Goal: Check status: Check status

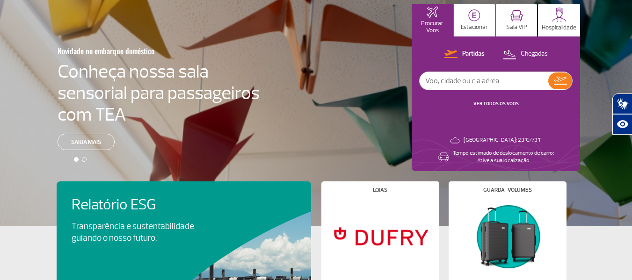
scroll to position [140, 0]
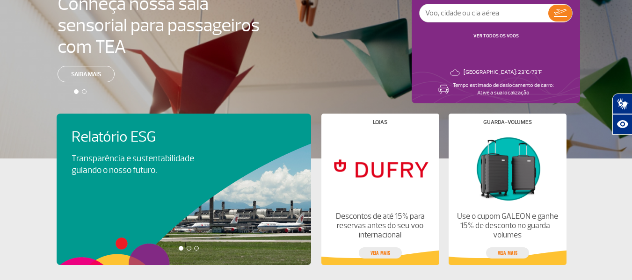
click at [479, 14] on input "text" at bounding box center [484, 13] width 129 height 18
type input "vitória"
click at [561, 14] on img at bounding box center [560, 13] width 13 height 8
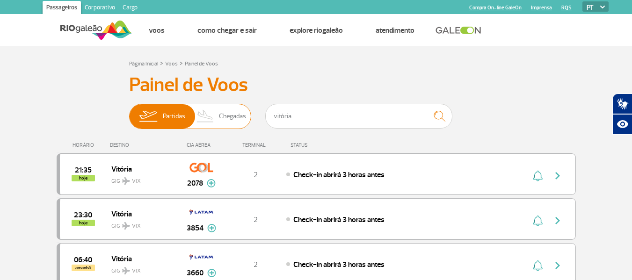
click at [216, 114] on img at bounding box center [206, 116] width 28 height 24
click at [129, 112] on input "Partidas Chegadas" at bounding box center [129, 112] width 0 height 0
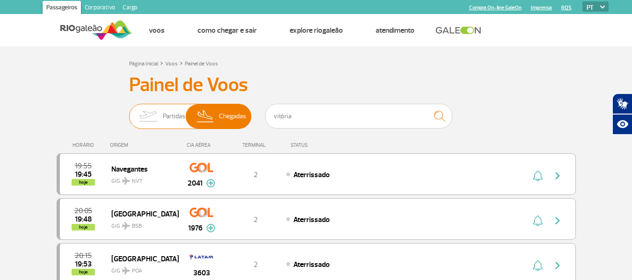
click at [187, 118] on span "Partidas Chegadas" at bounding box center [190, 116] width 122 height 25
click at [129, 112] on input "Partidas Chegadas" at bounding box center [129, 112] width 0 height 0
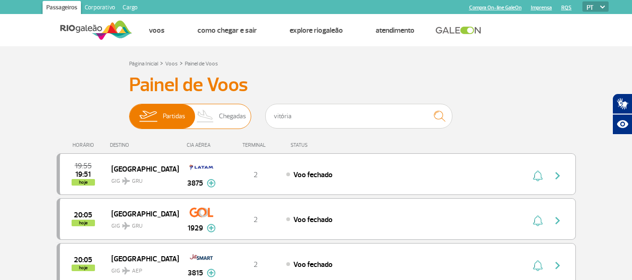
click at [210, 116] on img at bounding box center [206, 116] width 28 height 24
click at [129, 112] on input "Partidas Chegadas" at bounding box center [129, 112] width 0 height 0
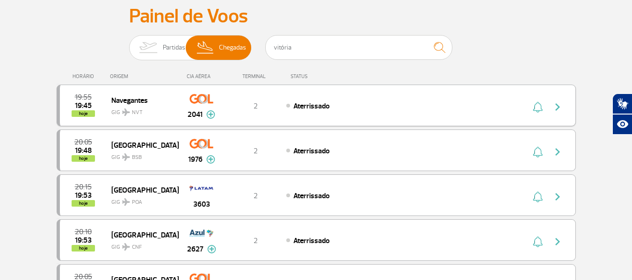
scroll to position [94, 0]
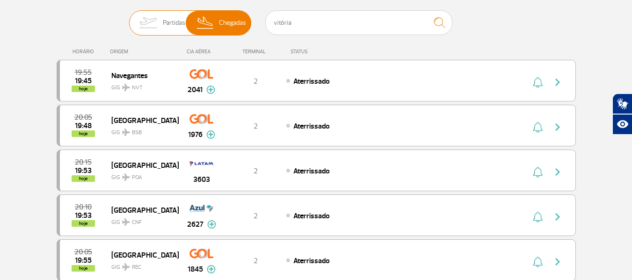
click at [134, 18] on img at bounding box center [147, 23] width 29 height 24
click at [129, 18] on input "Partidas Chegadas" at bounding box center [129, 18] width 0 height 0
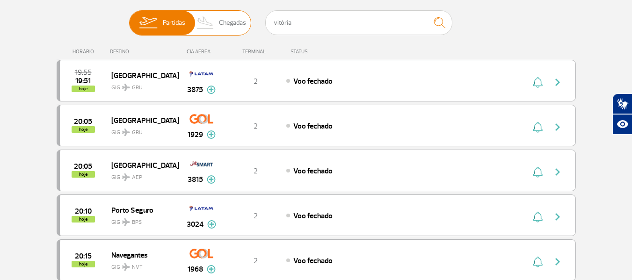
click at [226, 28] on span "Chegadas" at bounding box center [232, 23] width 27 height 24
click at [129, 18] on input "Partidas Chegadas" at bounding box center [129, 18] width 0 height 0
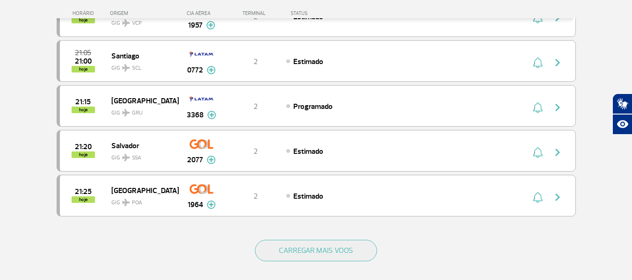
scroll to position [842, 0]
